Goal: Task Accomplishment & Management: Use online tool/utility

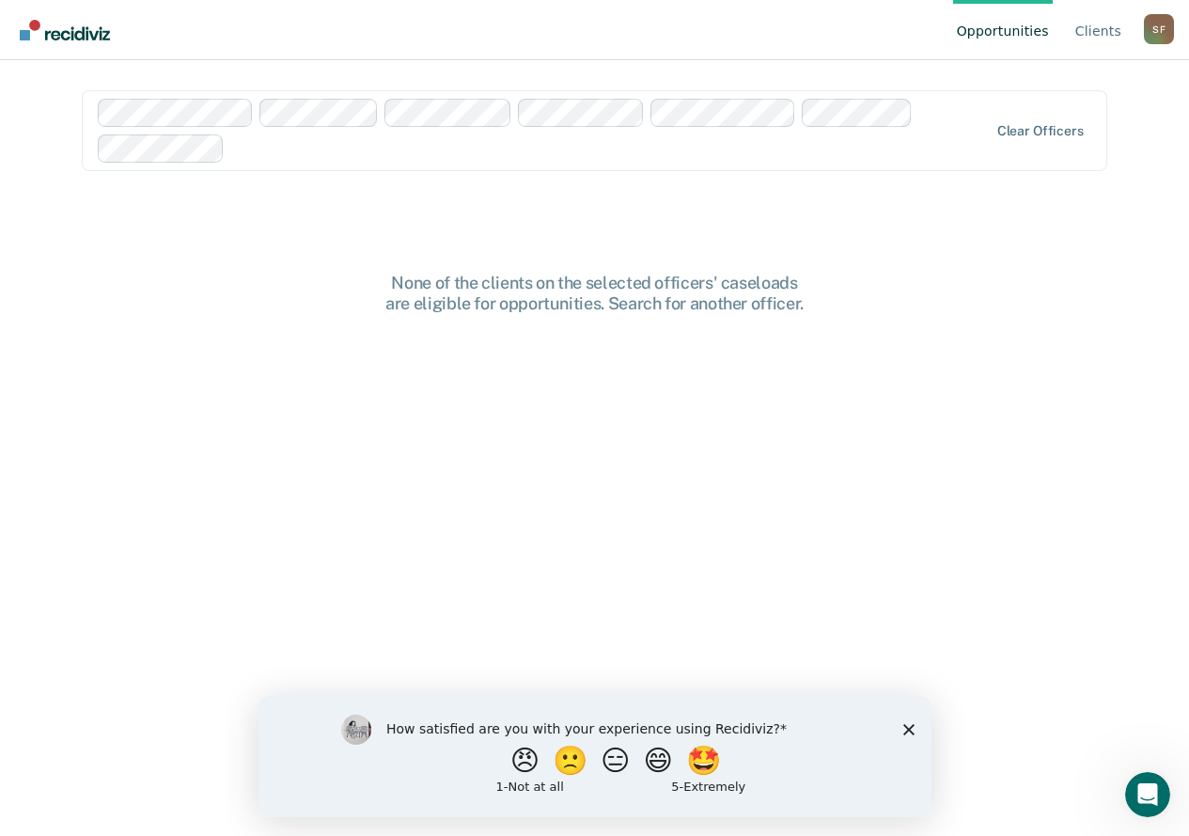
click at [905, 721] on div "How satisfied are you with your experience using Recidiviz? 😠 🙁 😑 😄 🤩 1 - Not a…" at bounding box center [594, 755] width 673 height 121
click at [909, 730] on polygon "Close survey" at bounding box center [907, 728] width 11 height 11
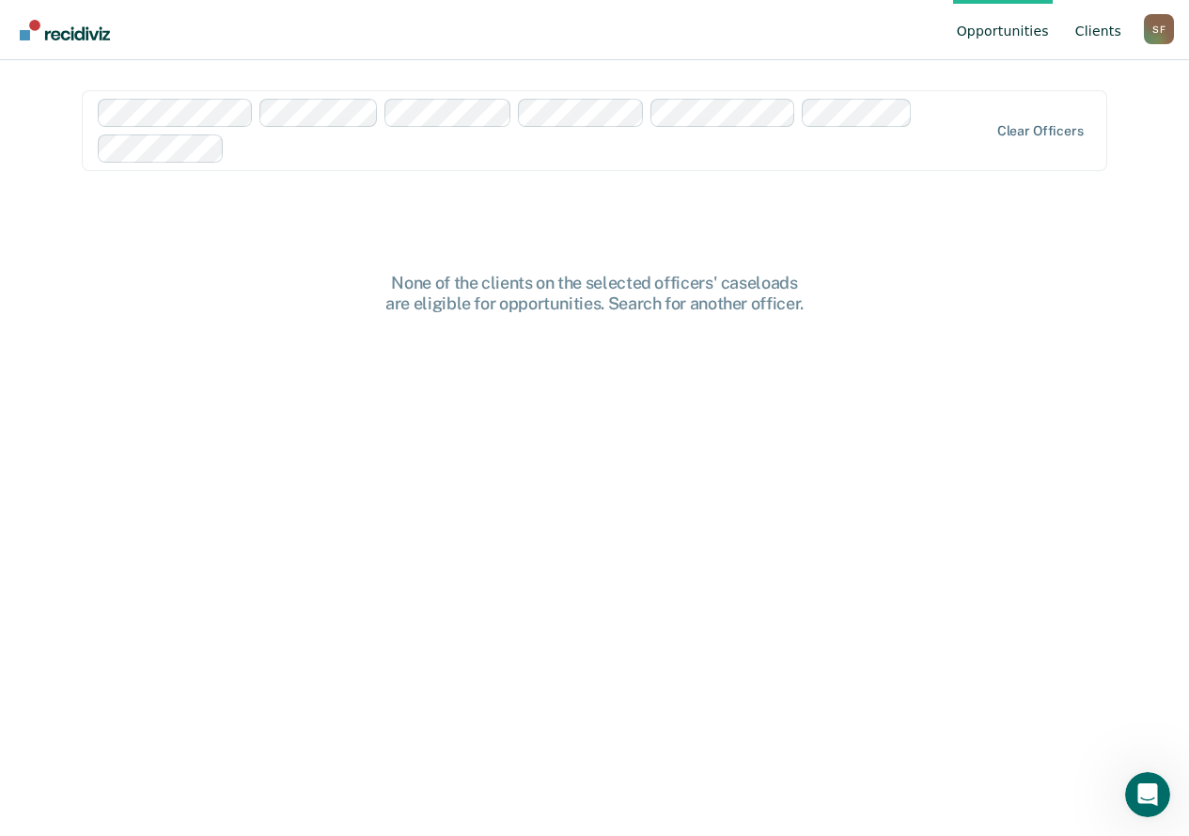
click at [1094, 24] on link "Client s" at bounding box center [1099, 30] width 54 height 60
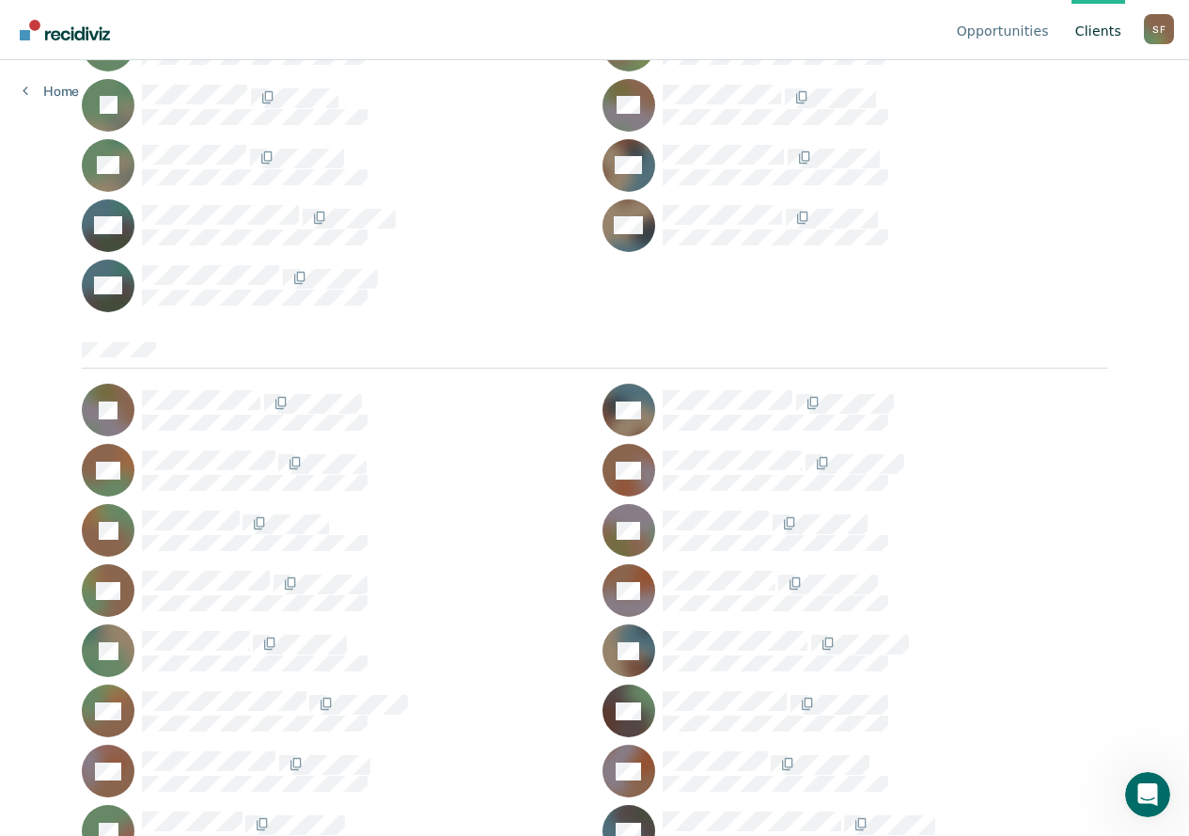
scroll to position [1504, 0]
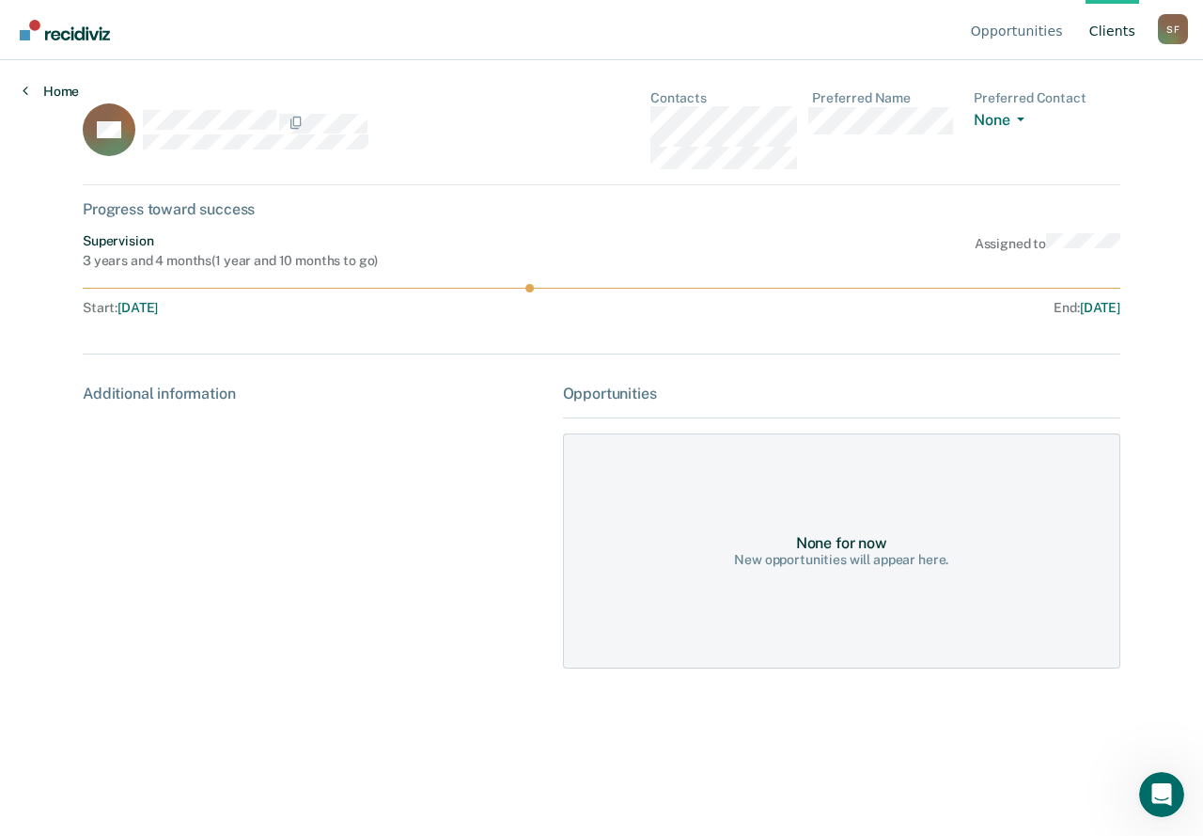
click at [56, 83] on link "Home" at bounding box center [51, 91] width 56 height 17
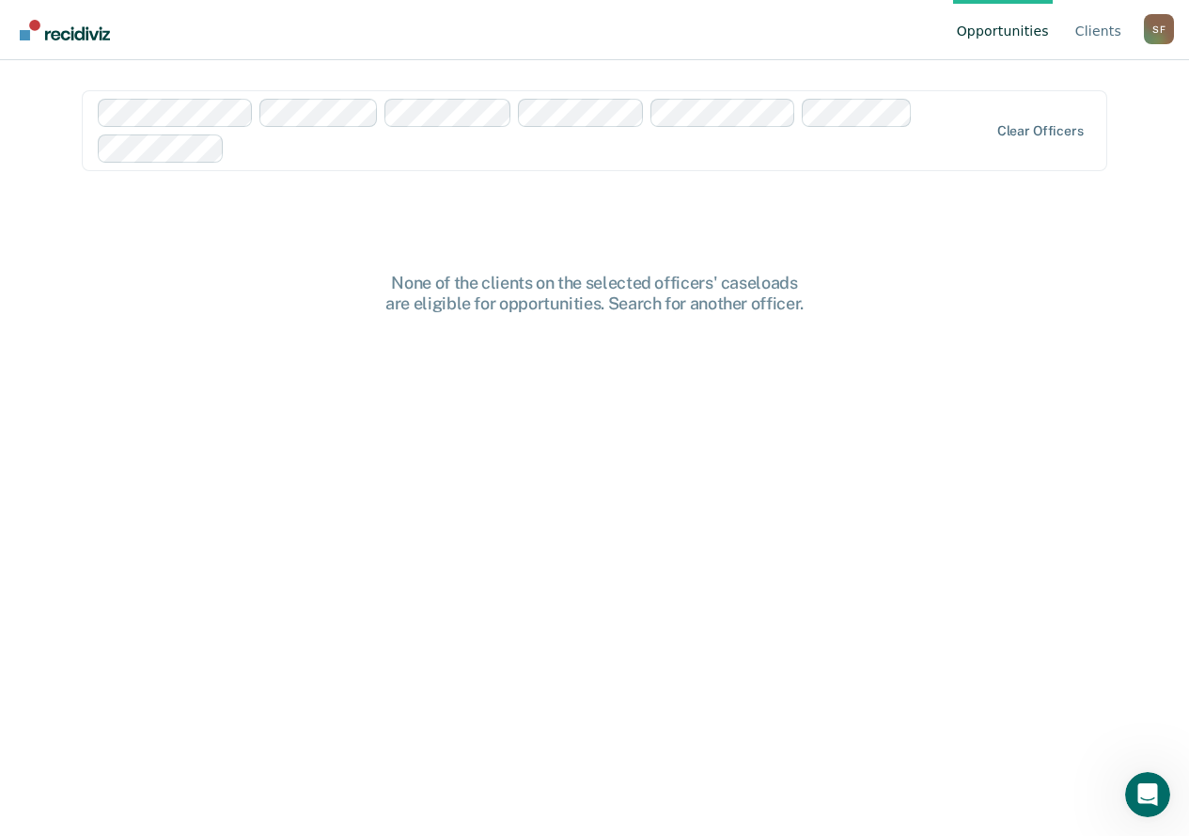
click at [396, 156] on div at bounding box center [610, 148] width 756 height 22
click at [1089, 29] on link "Client s" at bounding box center [1099, 30] width 54 height 60
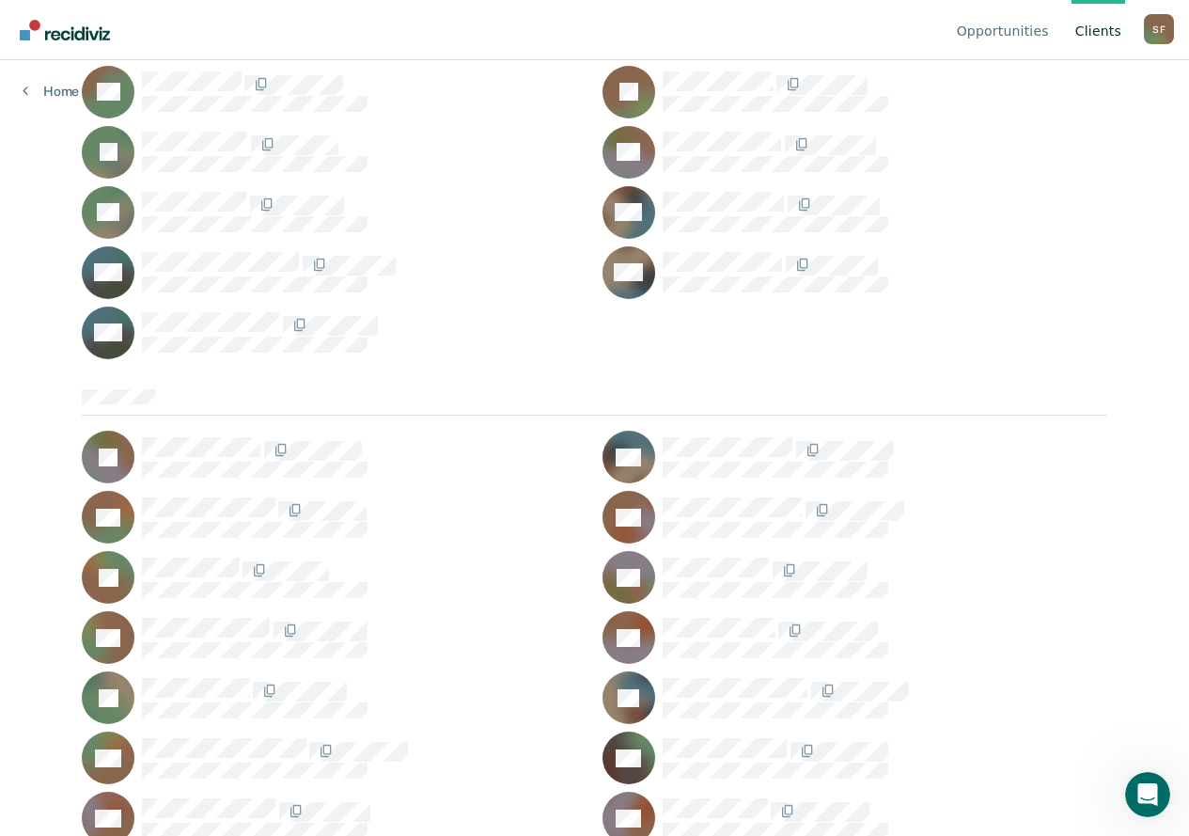
scroll to position [846, 0]
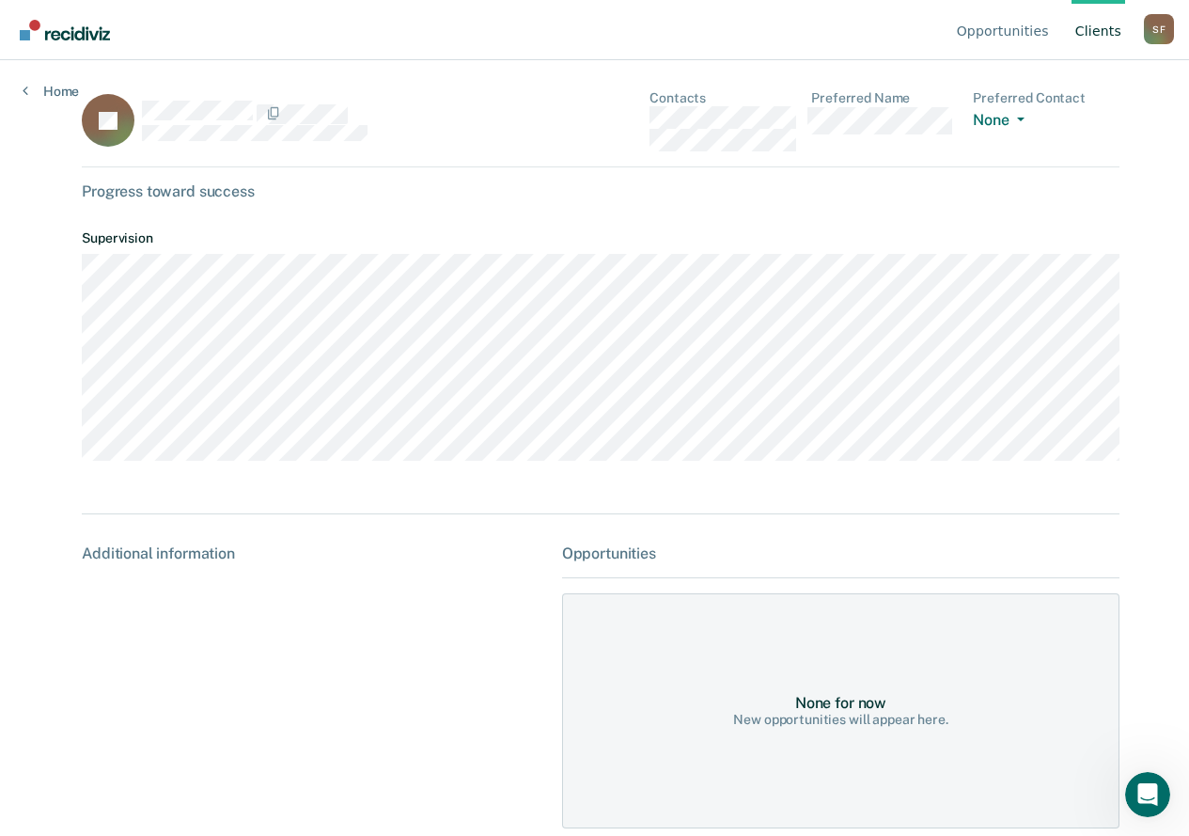
scroll to position [23, 0]
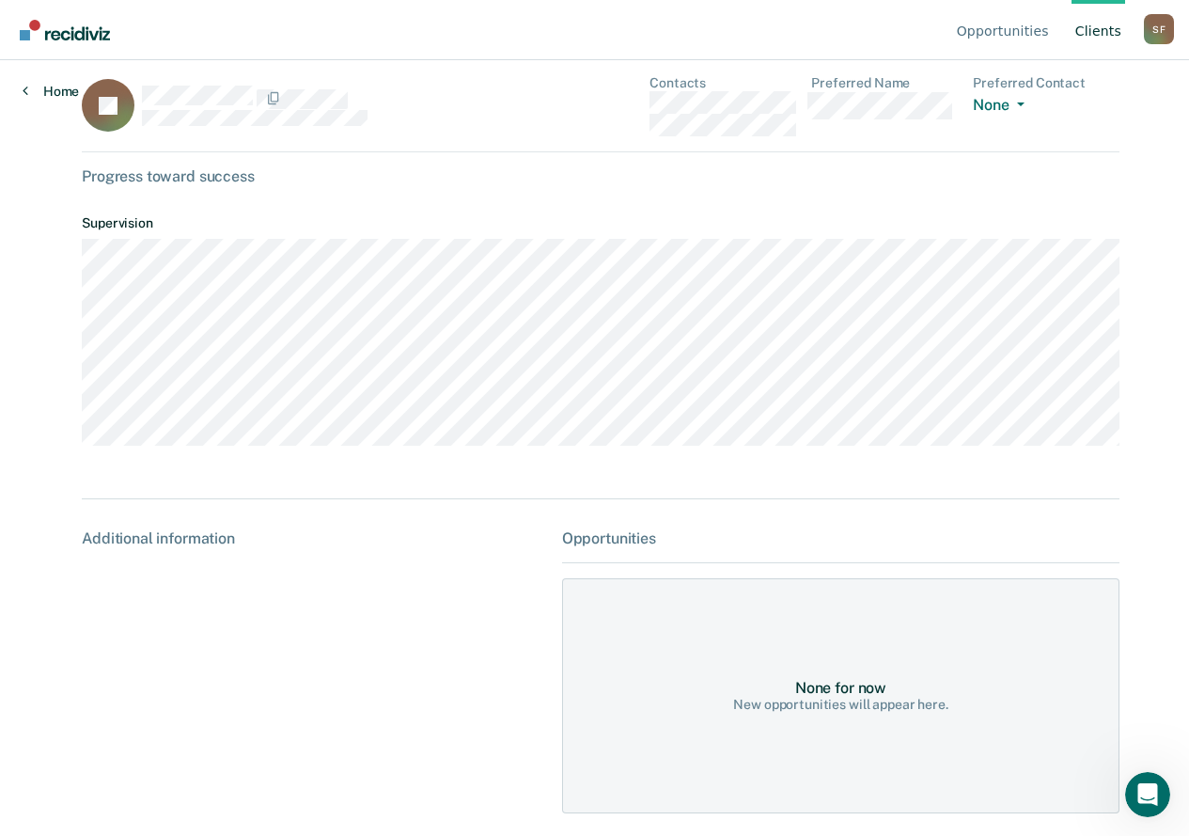
click at [26, 90] on icon at bounding box center [26, 90] width 6 height 15
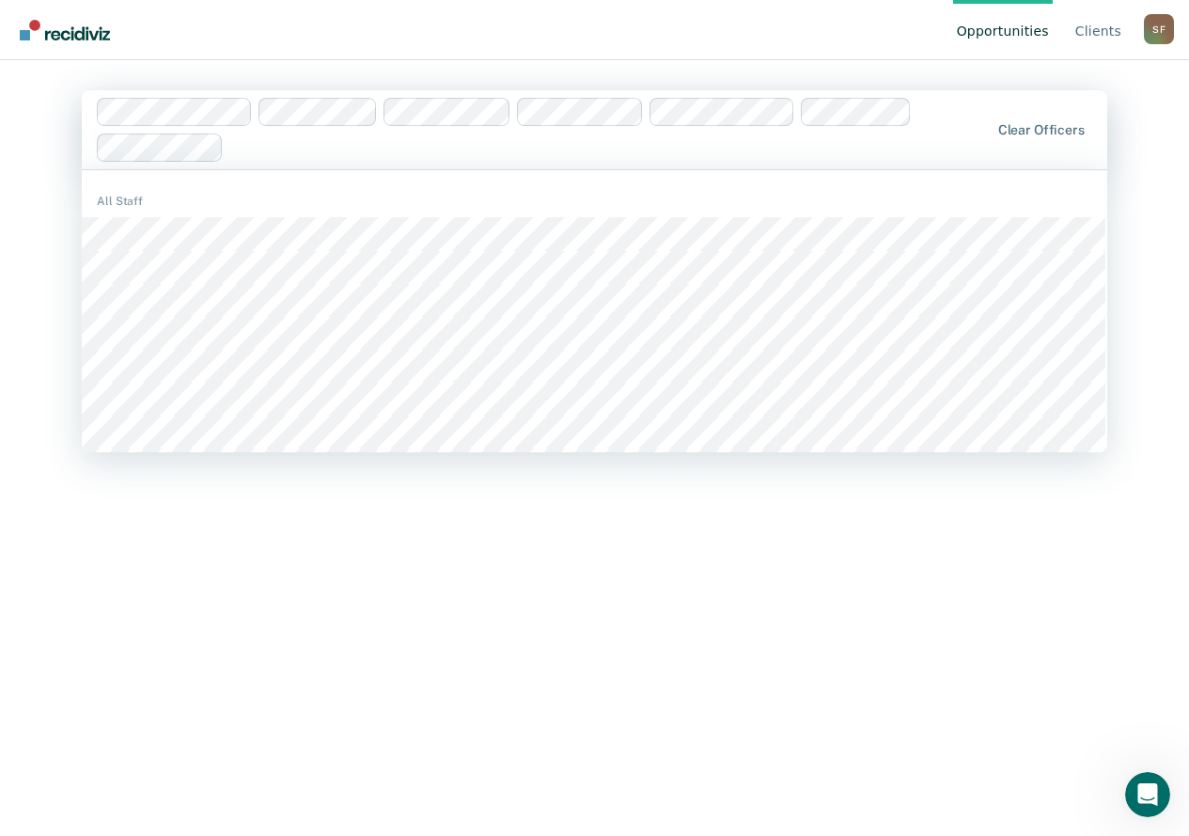
click at [274, 149] on div at bounding box center [610, 147] width 758 height 22
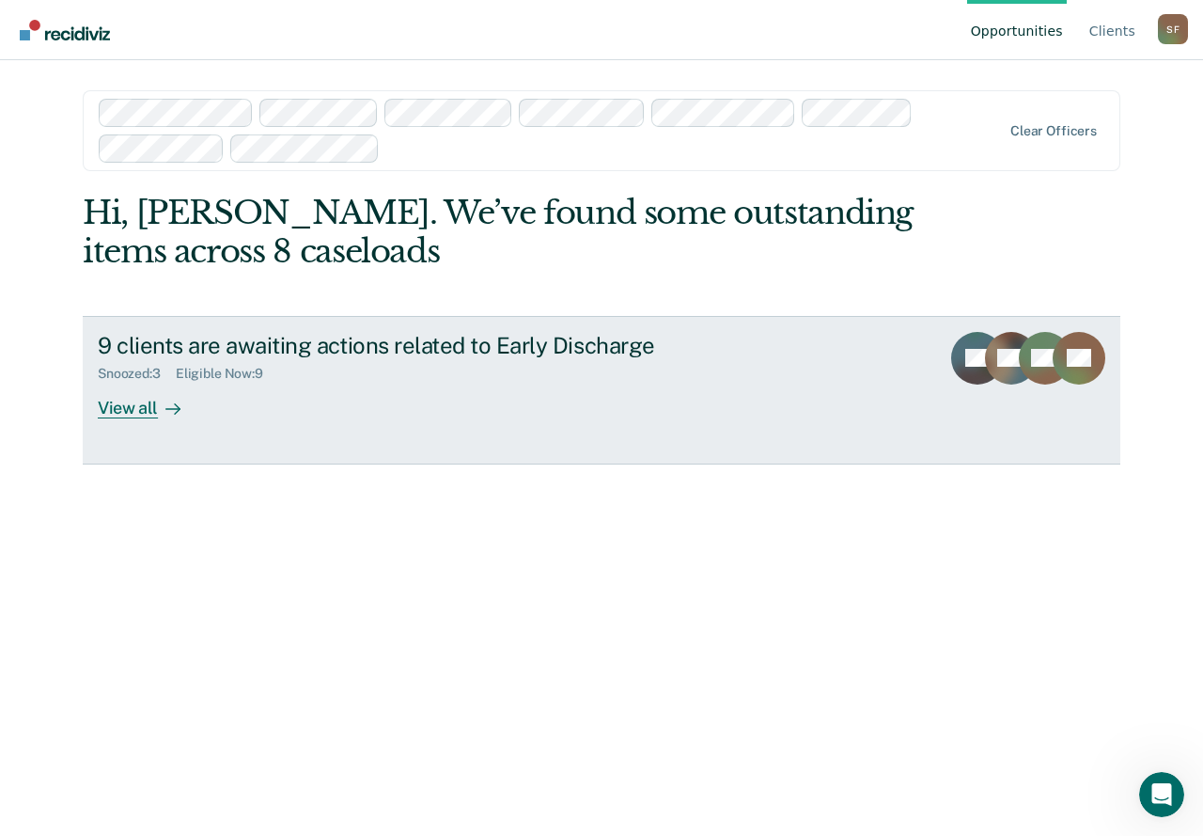
click at [116, 410] on div "View all" at bounding box center [150, 400] width 105 height 37
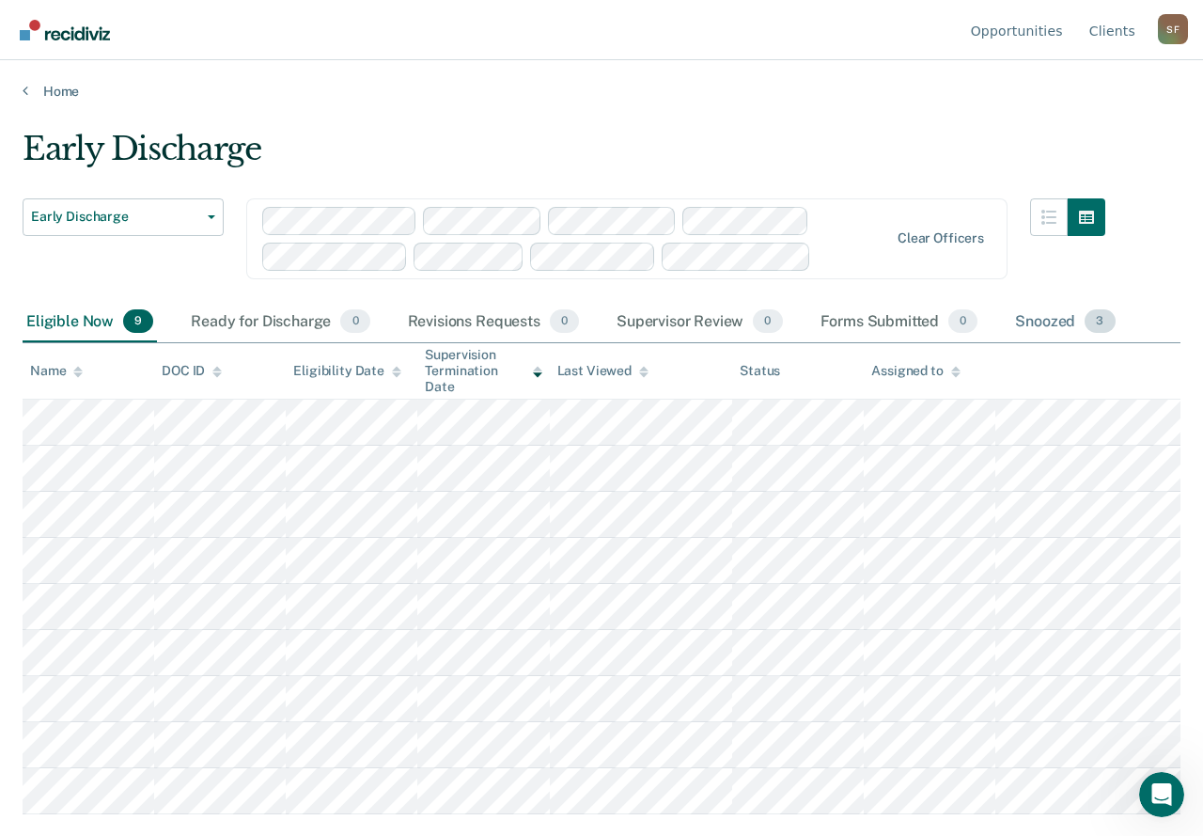
click at [1037, 321] on div "Snoozed 3" at bounding box center [1064, 322] width 107 height 41
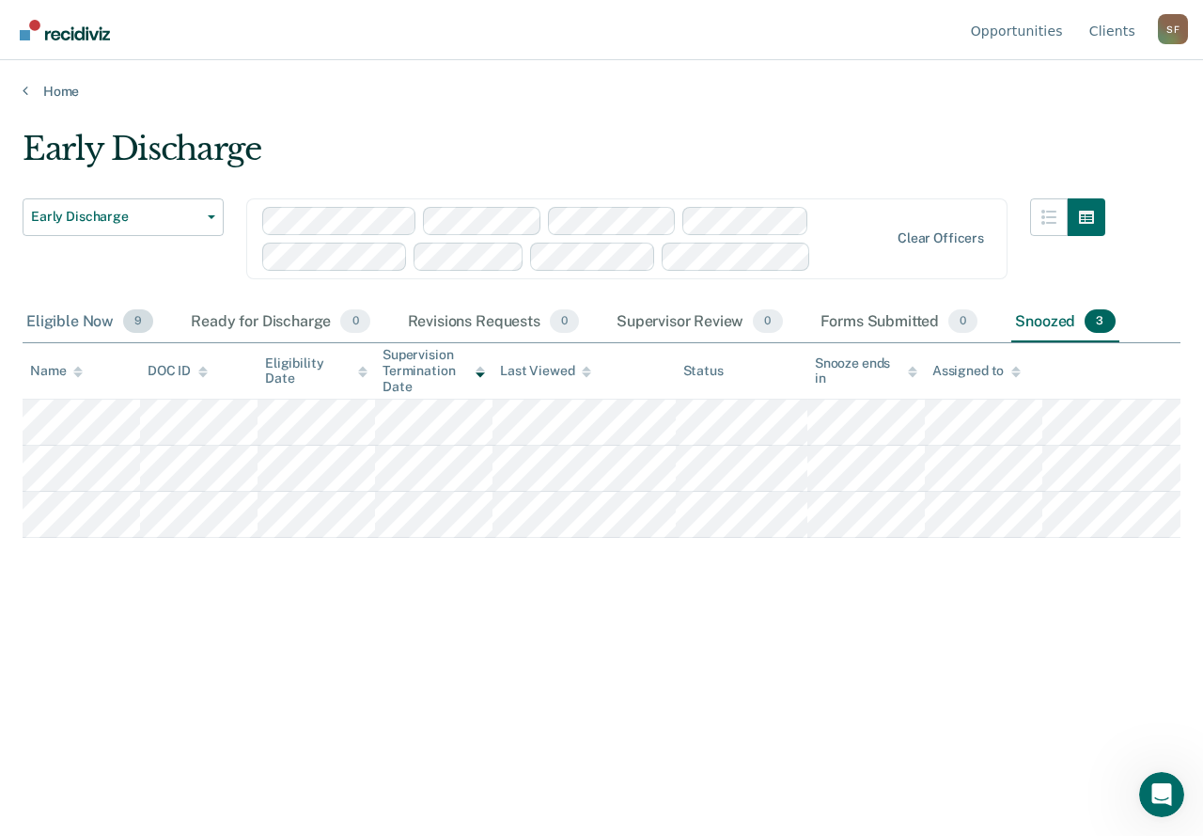
click at [48, 327] on div "Eligible Now 9" at bounding box center [90, 322] width 134 height 41
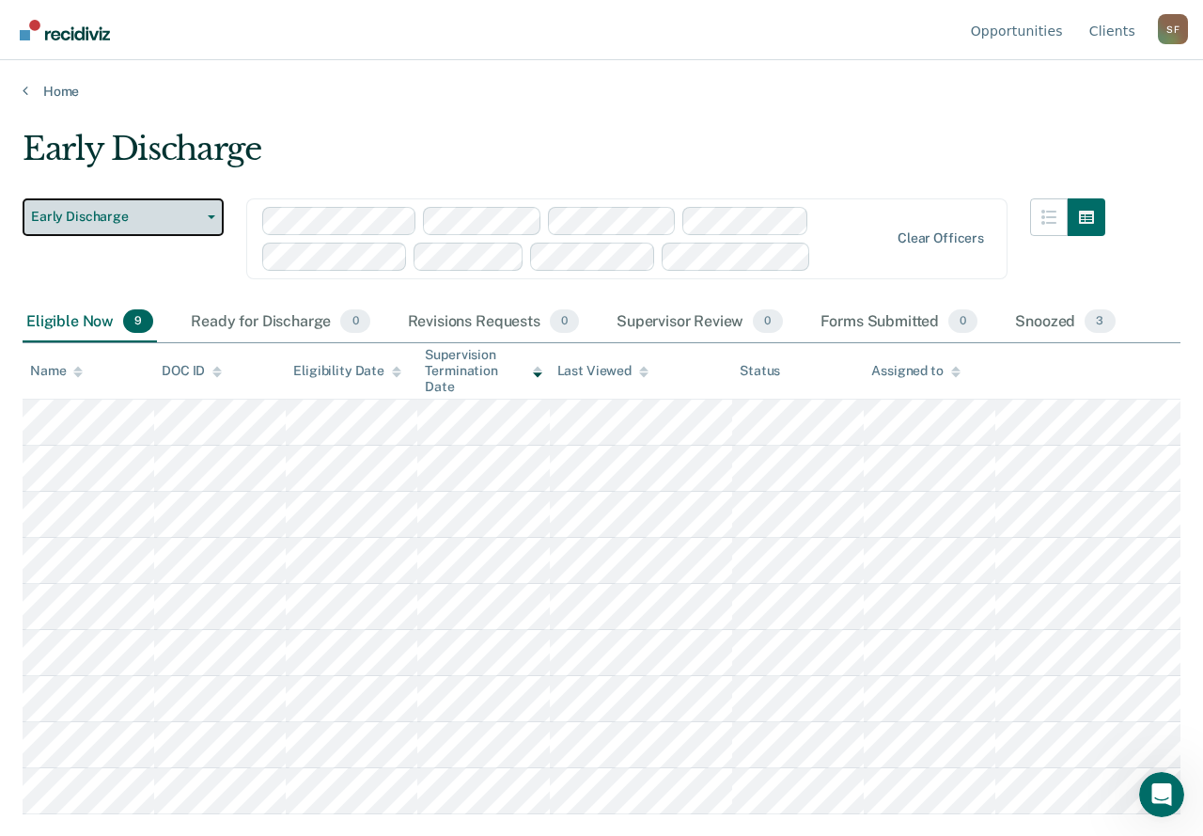
click at [209, 221] on button "Early Discharge" at bounding box center [123, 217] width 201 height 38
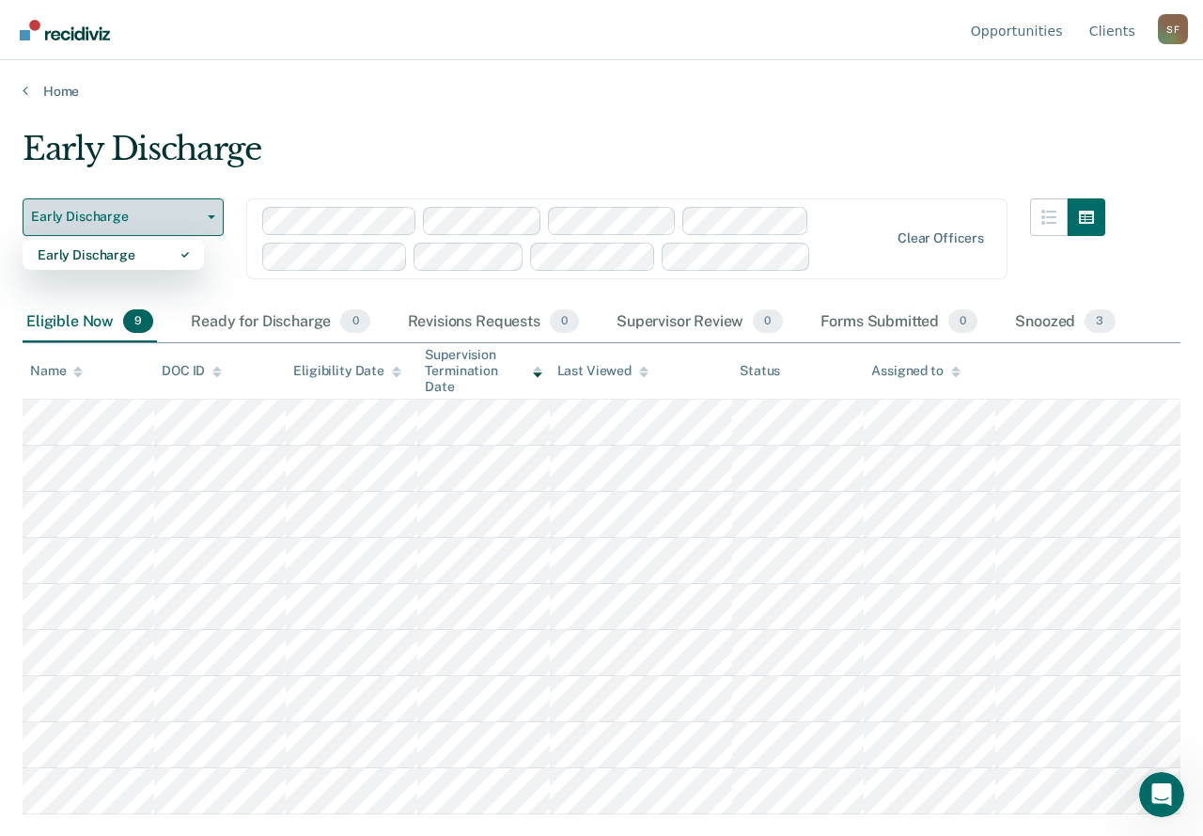
click at [211, 221] on button "Early Discharge" at bounding box center [123, 217] width 201 height 38
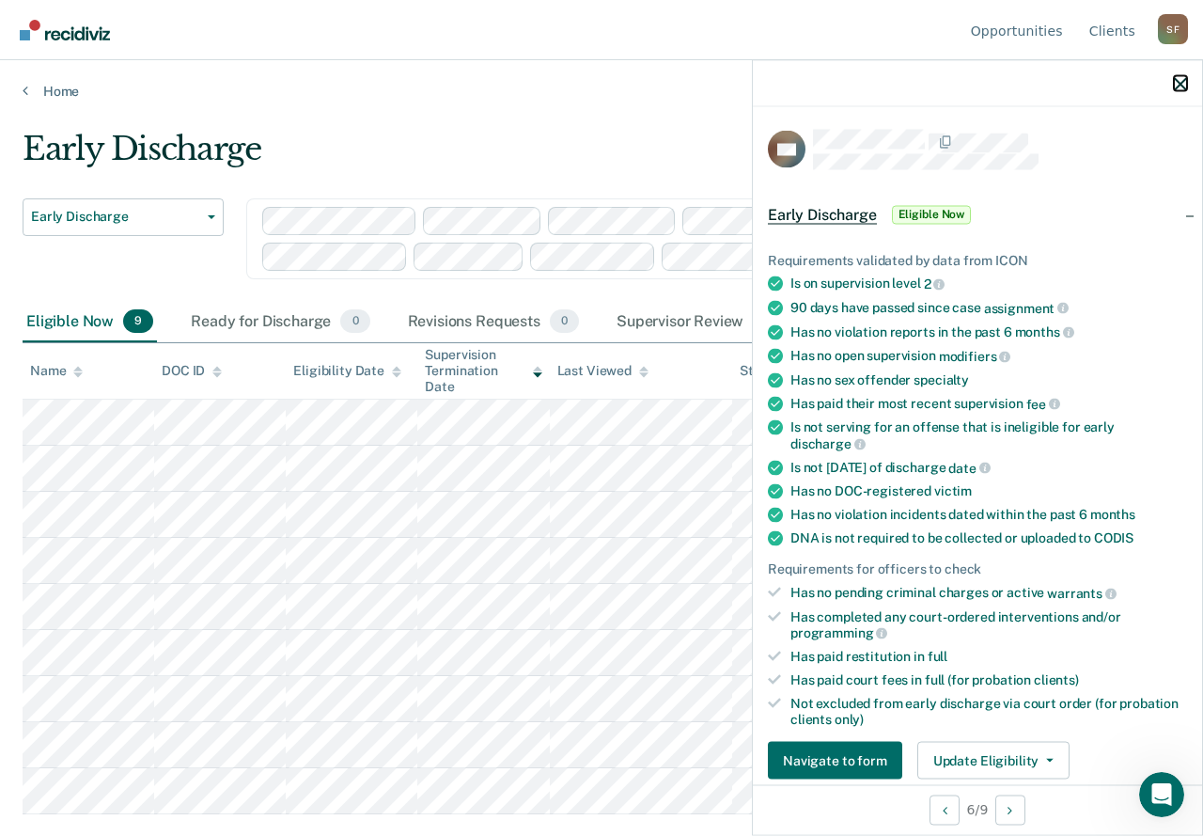
click at [1178, 77] on icon "button" at bounding box center [1180, 83] width 13 height 13
